Goal: Navigation & Orientation: Find specific page/section

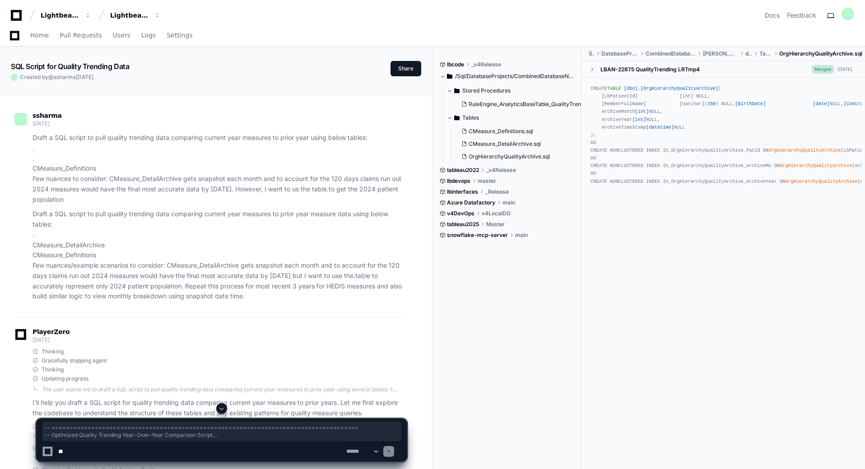
scroll to position [21242, 0]
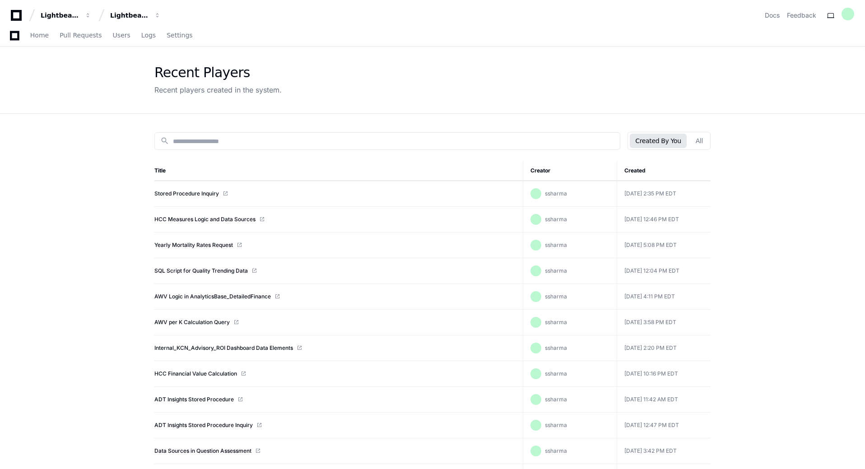
scroll to position [45, 0]
